Goal: Transaction & Acquisition: Purchase product/service

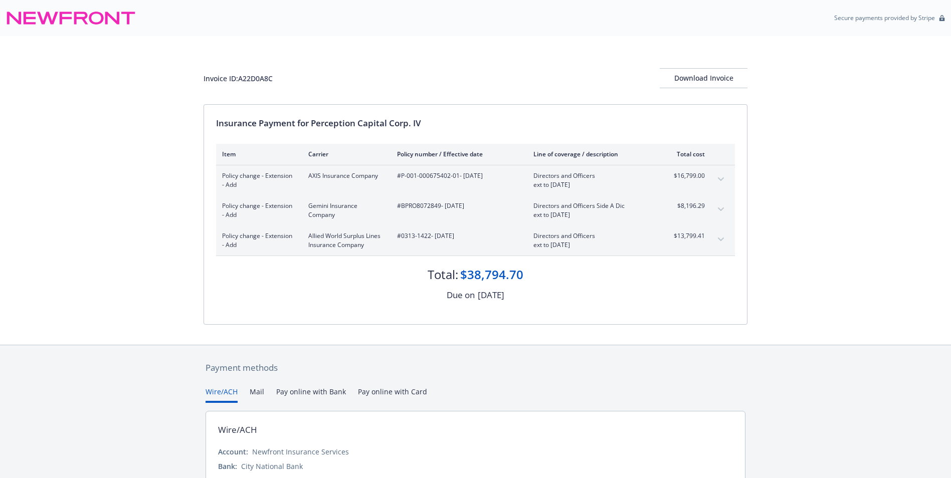
click at [246, 72] on div "Invoice ID: A22D0A8C Download Invoice" at bounding box center [476, 78] width 544 height 20
click at [488, 277] on div "$38,794.70" at bounding box center [491, 274] width 63 height 17
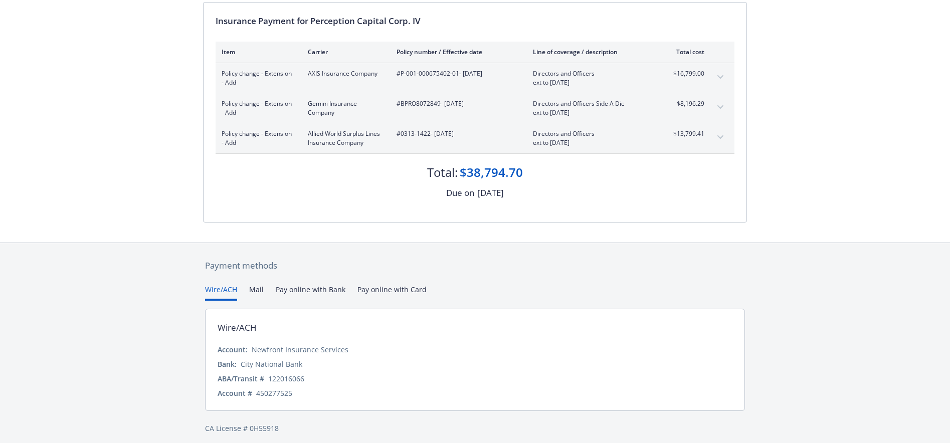
scroll to position [109, 0]
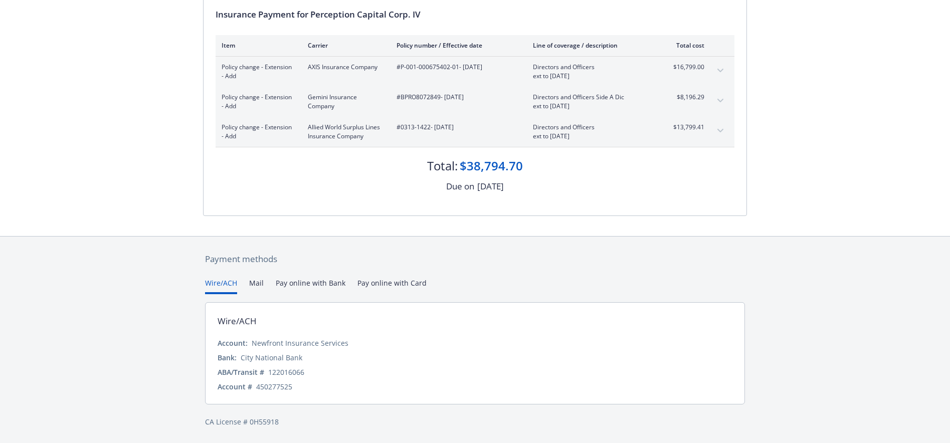
click at [326, 283] on button "Pay online with Bank" at bounding box center [311, 286] width 70 height 17
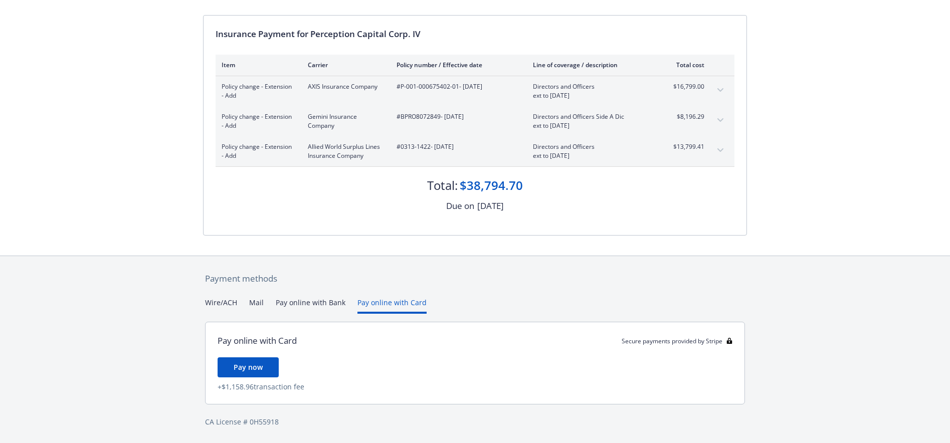
scroll to position [89, 0]
click at [401, 280] on div "Payment methods Wire/ACH Mail Pay online with Bank Pay online with Card Pay onl…" at bounding box center [475, 350] width 544 height 188
click at [220, 299] on button "Wire/ACH" at bounding box center [221, 305] width 32 height 17
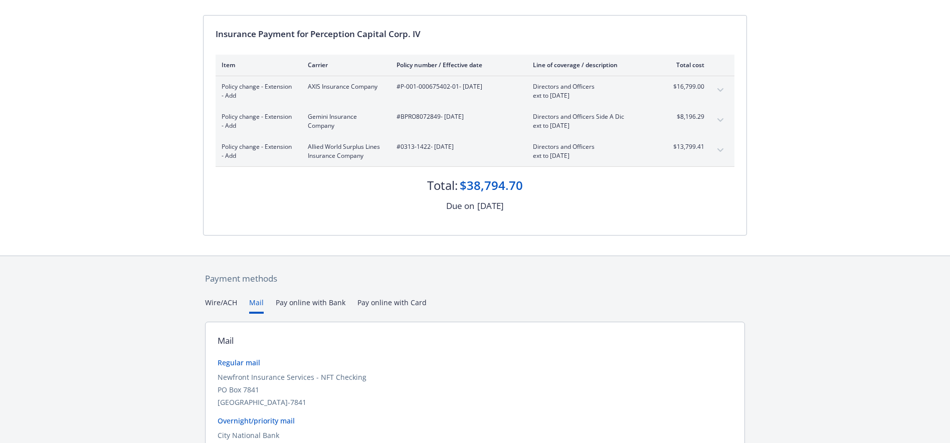
click at [257, 298] on button "Mail" at bounding box center [256, 305] width 15 height 17
click at [254, 300] on button "Mail" at bounding box center [256, 305] width 15 height 17
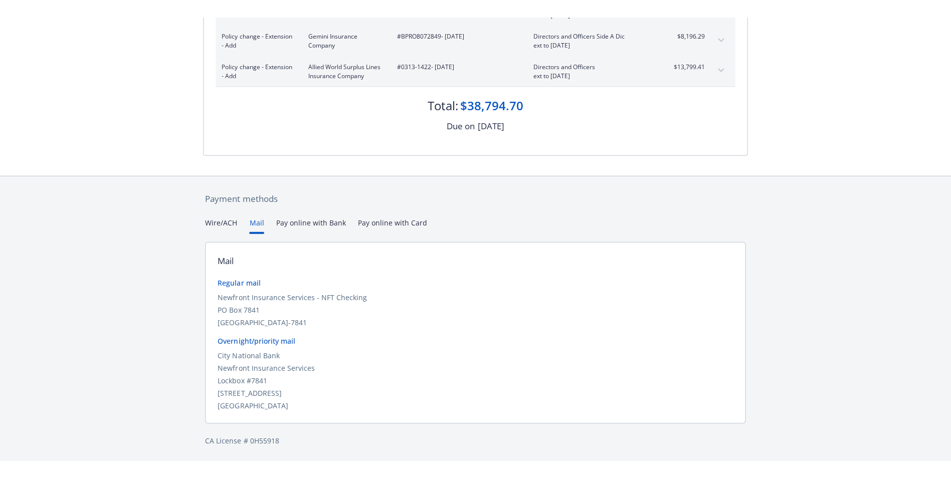
scroll to position [153, 0]
